Goal: Navigation & Orientation: Find specific page/section

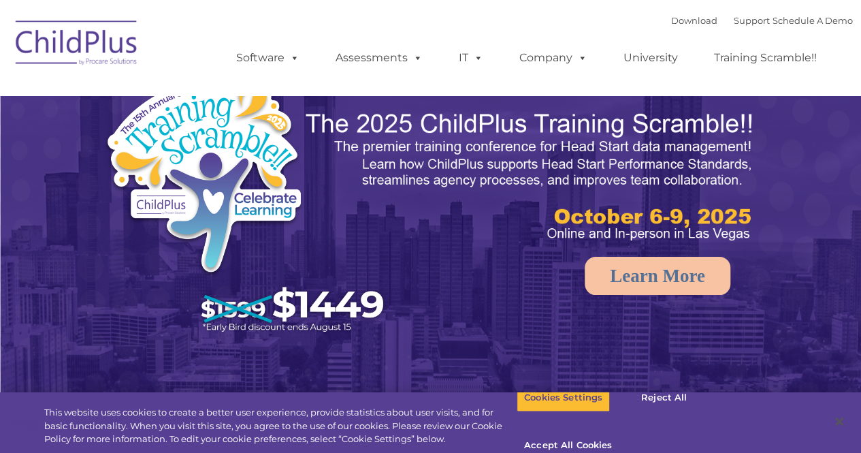
select select "MEDIUM"
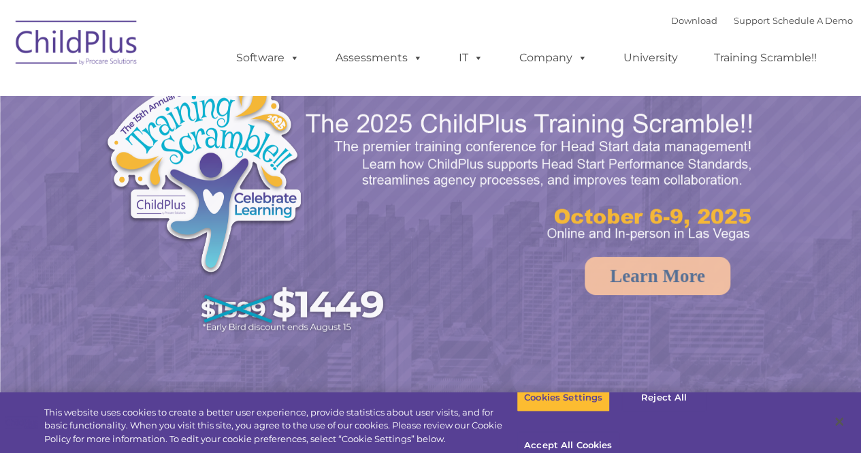
select select "MEDIUM"
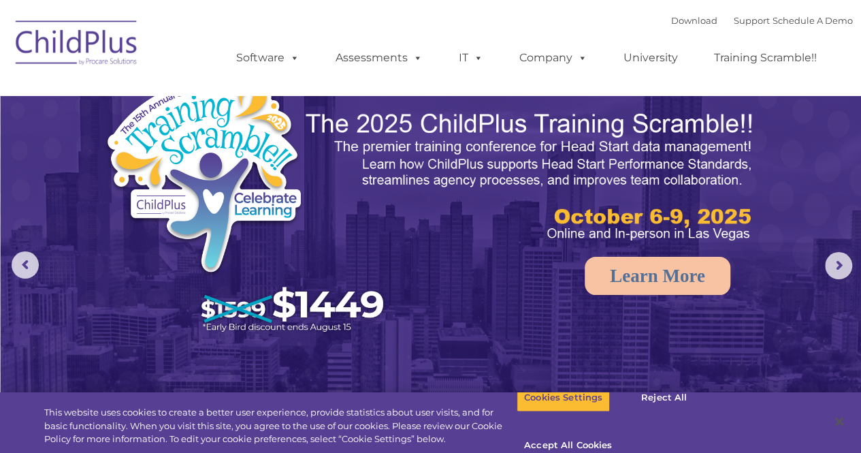
click at [852, 225] on img at bounding box center [431, 271] width 861 height 542
click at [843, 264] on rs-arrow at bounding box center [838, 265] width 27 height 27
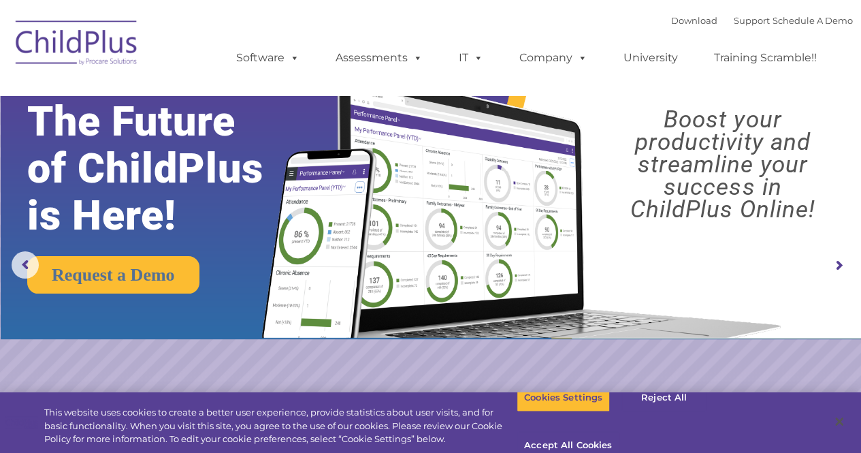
drag, startPoint x: 860, startPoint y: 49, endPoint x: 864, endPoint y: 97, distance: 47.8
